Goal: Task Accomplishment & Management: Manage account settings

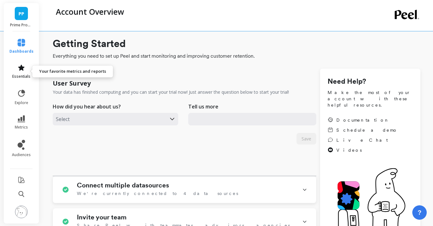
click at [18, 71] on icon at bounding box center [22, 68] width 8 height 8
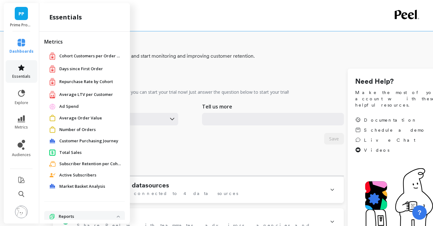
scroll to position [27, 0]
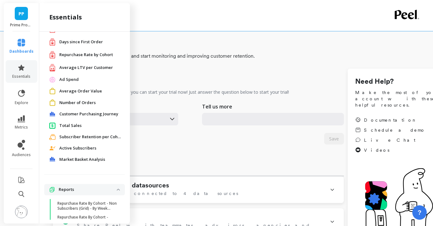
click at [79, 40] on span "Days since First Order" at bounding box center [81, 42] width 44 height 6
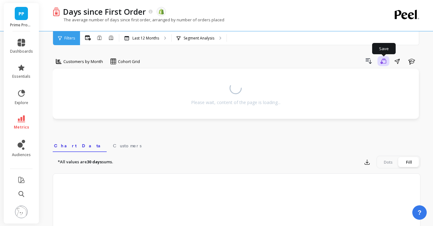
click at [386, 62] on button "Save" at bounding box center [384, 61] width 12 height 10
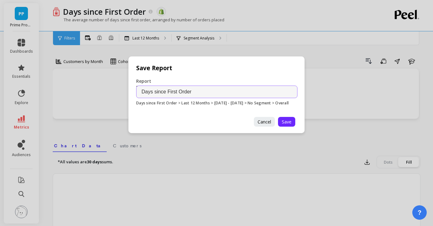
click at [229, 88] on input "Days since First Order" at bounding box center [216, 92] width 161 height 13
click at [290, 124] on span "Save" at bounding box center [287, 122] width 10 height 6
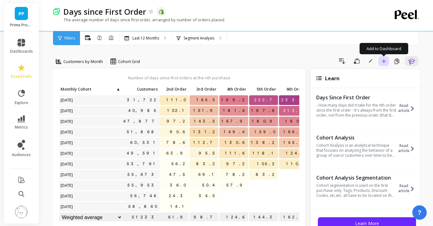
click at [385, 60] on icon "button" at bounding box center [384, 61] width 4 height 4
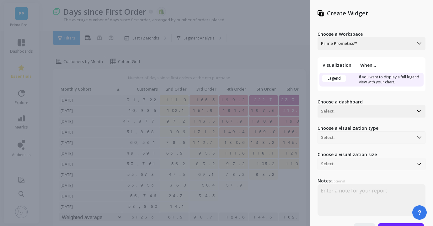
scroll to position [6, 0]
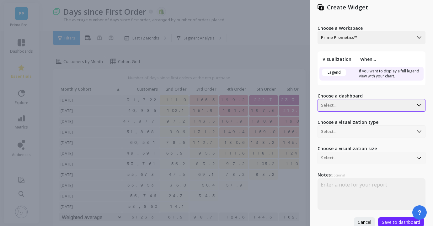
click at [350, 107] on div at bounding box center [365, 106] width 89 height 8
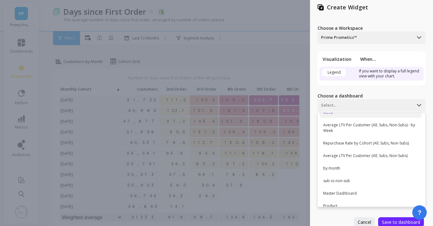
scroll to position [27, 0]
click at [341, 167] on div "by month" at bounding box center [371, 168] width 103 height 11
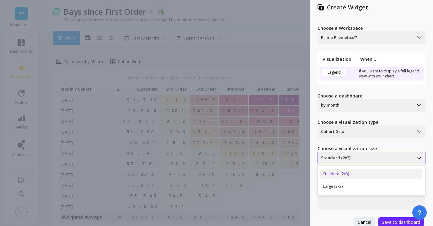
click at [342, 153] on div "Standard (2x3)" at bounding box center [365, 158] width 95 height 10
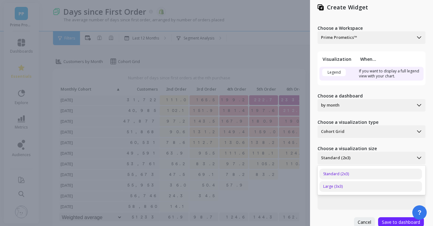
click at [340, 185] on div "Large (3x3)" at bounding box center [371, 186] width 103 height 11
click at [395, 223] on span "Save to dashboard" at bounding box center [401, 222] width 38 height 6
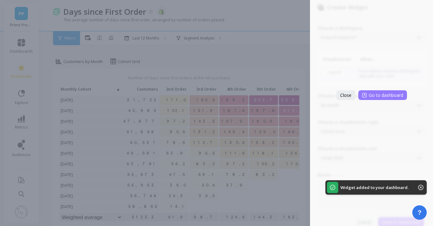
click at [383, 99] on button "Go to dashboard" at bounding box center [382, 95] width 49 height 10
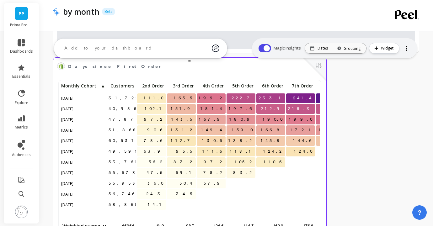
scroll to position [1261, 0]
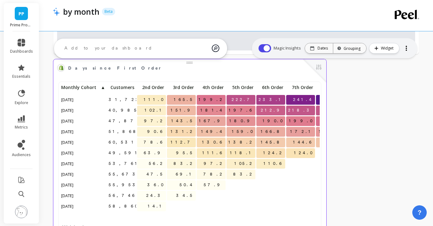
click at [159, 207] on span "14.1" at bounding box center [156, 206] width 19 height 9
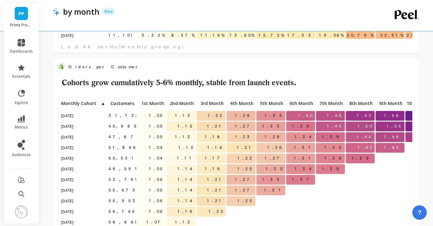
scroll to position [1113, 0]
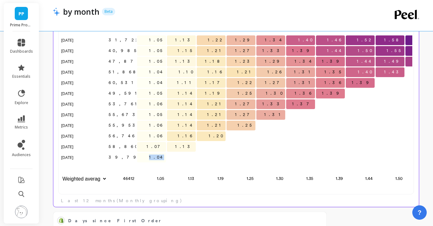
drag, startPoint x: 156, startPoint y: 158, endPoint x: 170, endPoint y: 158, distance: 14.4
click at [170, 158] on div "31,722 1.05 1.13 1.22 1.29 1.34 1.40 1.46 1.52 1.58 1.64 1.69 40,985 1.05 1.15 …" at bounding box center [270, 104] width 421 height 161
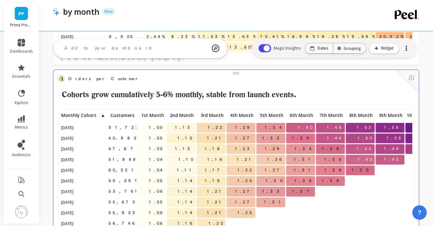
scroll to position [1022, 0]
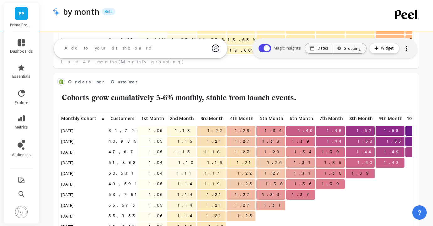
click at [406, 53] on div at bounding box center [406, 48] width 9 height 10
click at [263, 49] on button "button" at bounding box center [265, 48] width 13 height 8
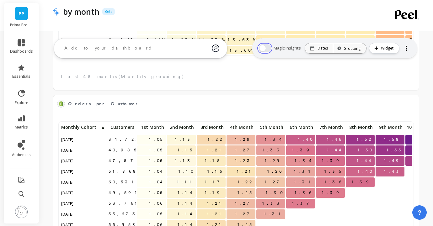
scroll to position [173, 353]
click at [267, 47] on button "button" at bounding box center [265, 48] width 13 height 8
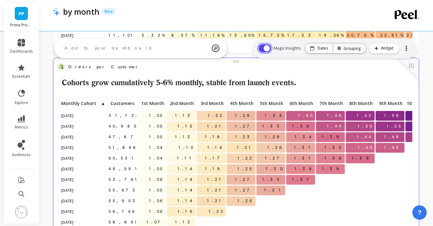
scroll to position [1015, 0]
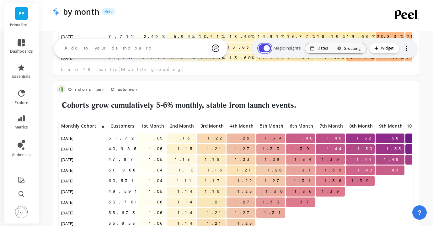
click at [264, 47] on button "button" at bounding box center [265, 48] width 13 height 8
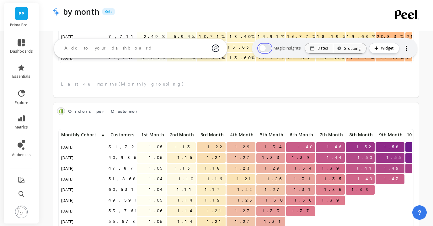
scroll to position [0, 0]
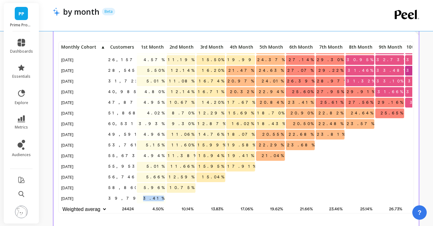
drag, startPoint x: 153, startPoint y: 199, endPoint x: 173, endPoint y: 199, distance: 20.4
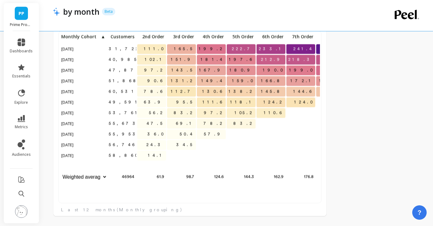
scroll to position [0, 0]
